Goal: Find specific page/section: Find specific page/section

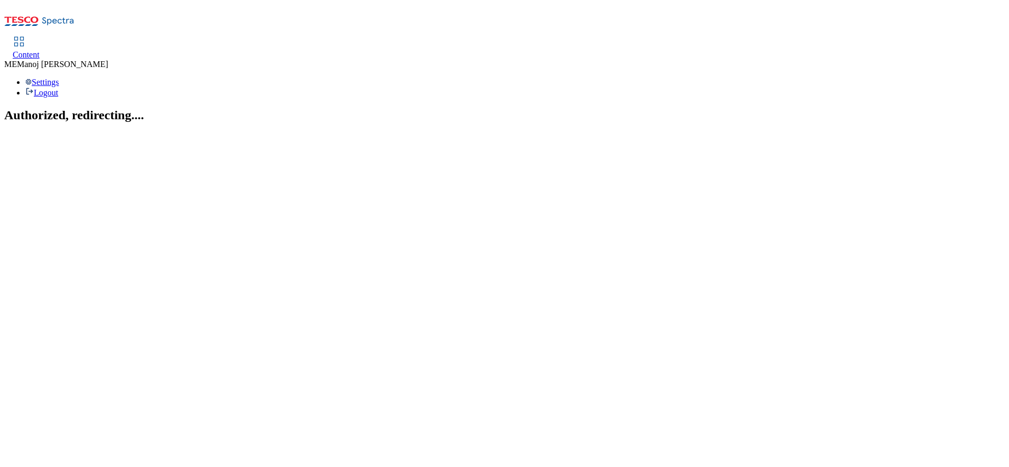
click at [40, 50] on div "Content" at bounding box center [26, 55] width 27 height 10
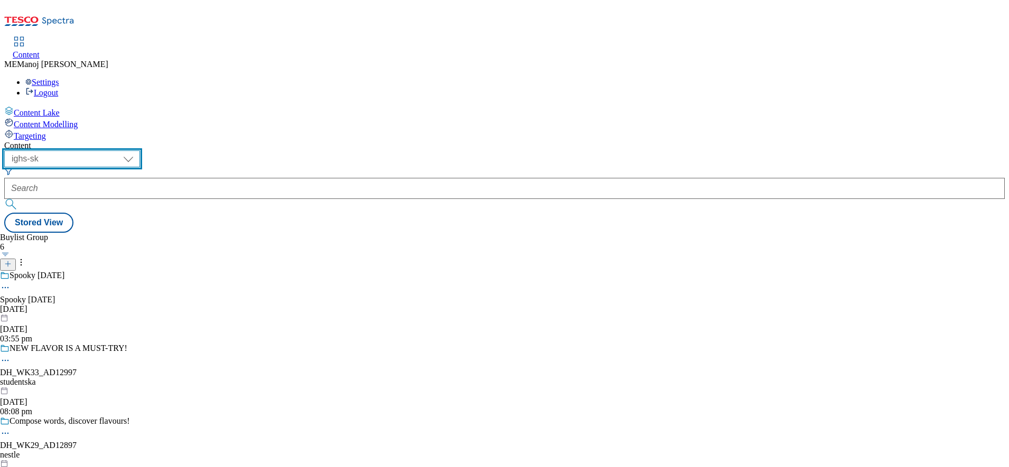
click at [140, 151] on select "ghs-roi ghs-uk ighs-cz ighs-hu ighs-sk" at bounding box center [72, 159] width 136 height 17
select select "ghs-roi"
click at [137, 151] on select "ghs-roi ghs-uk ighs-cz ighs-hu ighs-sk" at bounding box center [72, 159] width 136 height 17
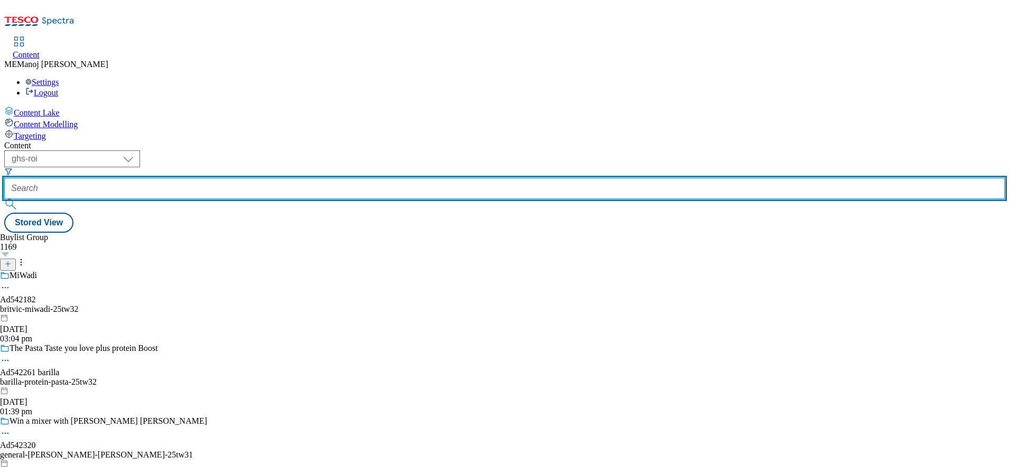
click at [243, 178] on input "text" at bounding box center [504, 188] width 1000 height 21
paste input "Get baking!"
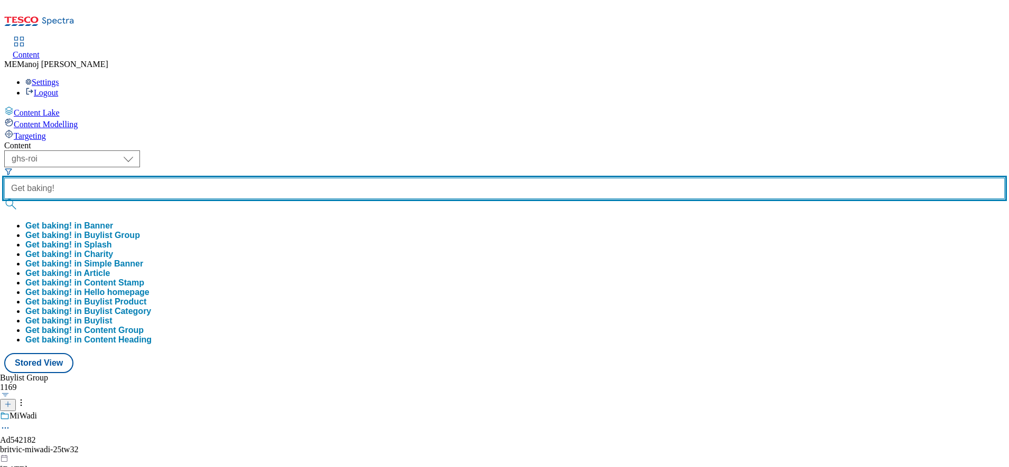
type input "Get baking!"
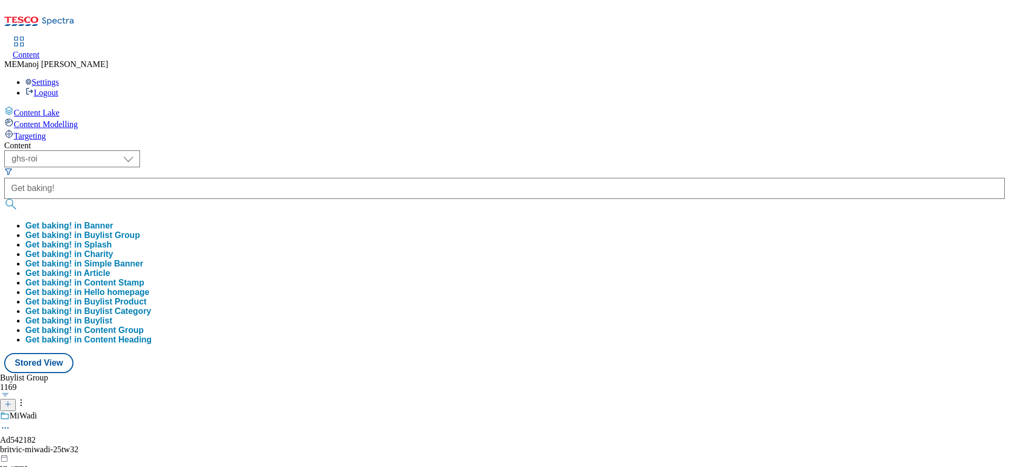
click at [140, 231] on button "Get baking! in Buylist Group" at bounding box center [82, 236] width 115 height 10
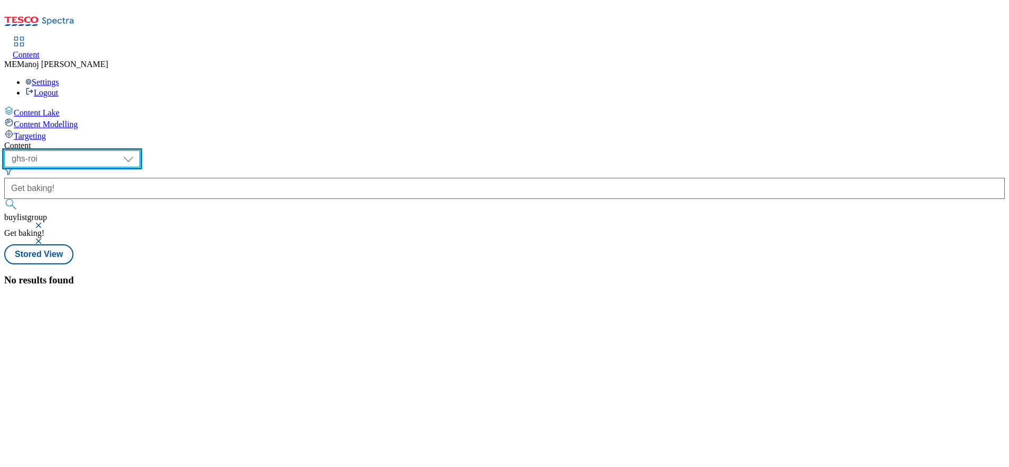
click at [140, 151] on select "ghs-roi ghs-uk ighs-cz ighs-hu ighs-sk" at bounding box center [72, 159] width 136 height 17
select select "ghs-uk"
click at [137, 151] on select "ghs-roi ghs-uk ighs-cz ighs-hu ighs-sk" at bounding box center [72, 159] width 136 height 17
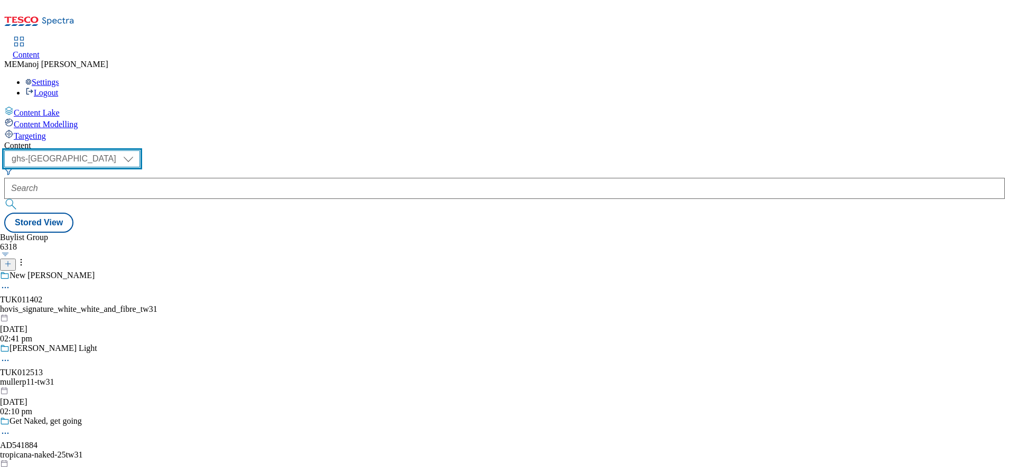
click at [140, 151] on select "ghs-roi ghs-uk ighs-cz ighs-hu ighs-sk" at bounding box center [72, 159] width 136 height 17
select select "ghs-roi"
click at [137, 151] on select "ghs-roi ghs-uk ighs-cz ighs-hu ighs-sk" at bounding box center [72, 159] width 136 height 17
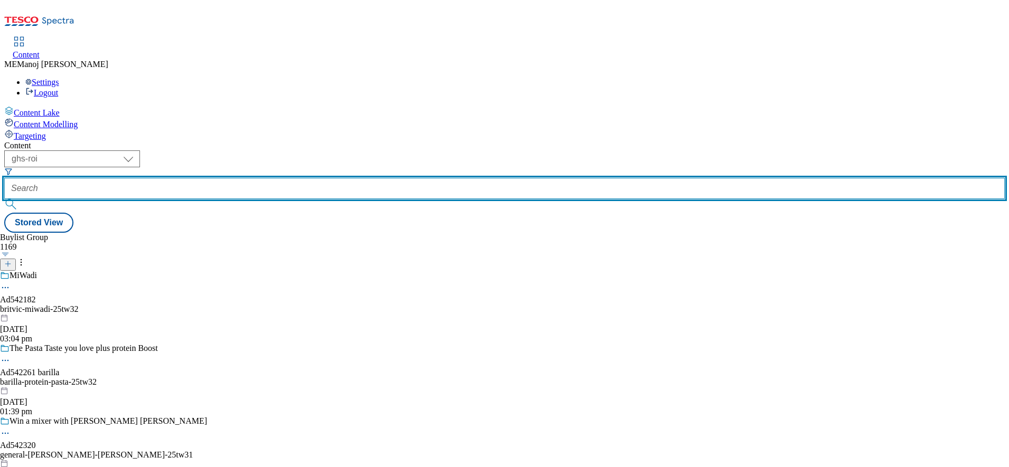
click at [240, 178] on input "text" at bounding box center [504, 188] width 1000 height 21
paste input "Get baking!"
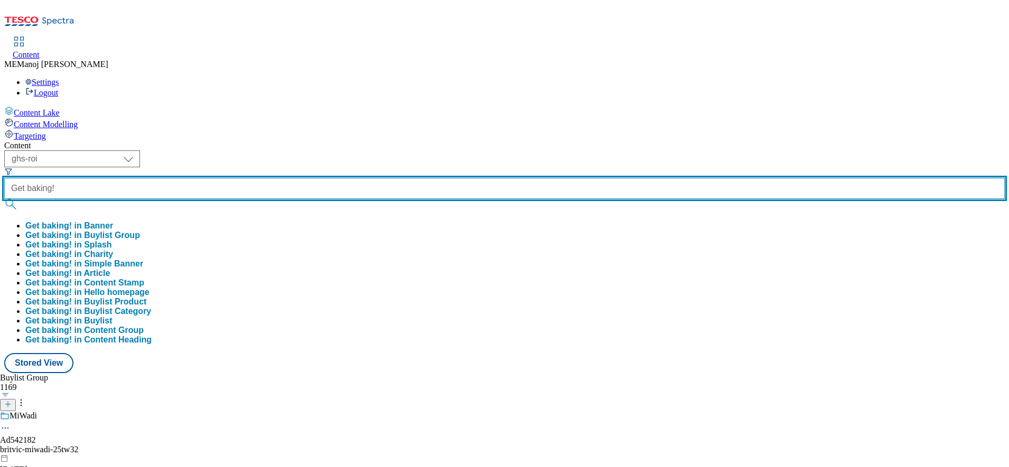
type input "Get baking!"
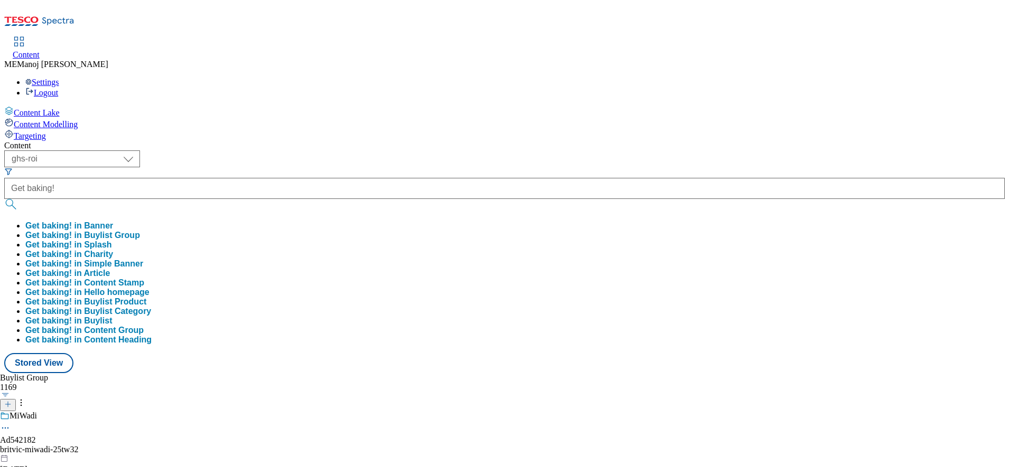
click at [140, 231] on button "Get baking! in Buylist Group" at bounding box center [82, 236] width 115 height 10
